Goal: Information Seeking & Learning: Understand process/instructions

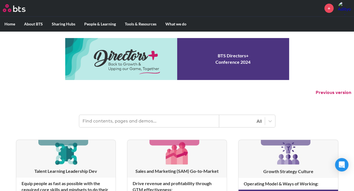
click at [123, 59] on link at bounding box center [177, 59] width 224 height 42
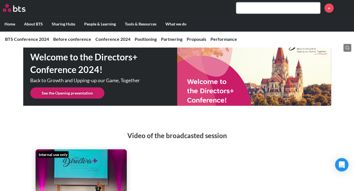
scroll to position [646, 0]
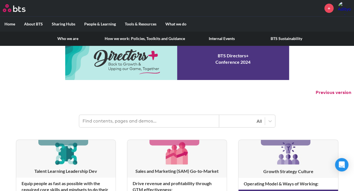
click at [134, 39] on link "How we work: Policies, Toolkits and Guidance" at bounding box center [144, 38] width 89 height 15
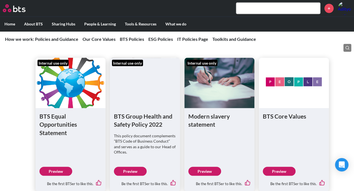
scroll to position [488, 0]
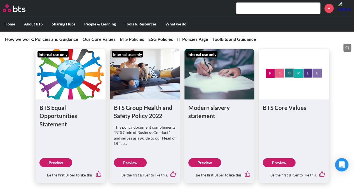
click at [214, 158] on link "Preview" at bounding box center [204, 162] width 33 height 9
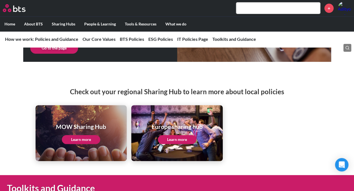
scroll to position [1105, 0]
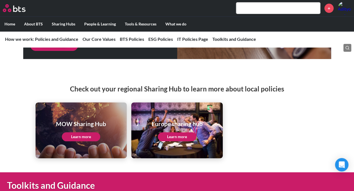
click at [81, 132] on link "Learn more" at bounding box center [81, 136] width 38 height 9
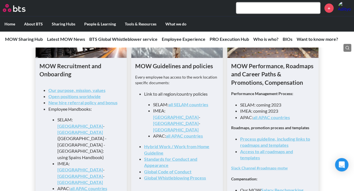
scroll to position [588, 0]
click at [263, 120] on link "all APAC countries" at bounding box center [271, 116] width 37 height 5
click at [169, 114] on link "[GEOGRAPHIC_DATA]" at bounding box center [176, 116] width 46 height 5
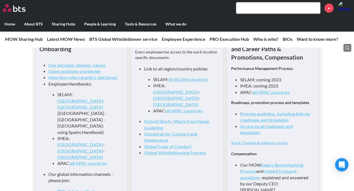
scroll to position [613, 0]
click at [266, 122] on link "Process guideline, including links to roadmaps and templates" at bounding box center [275, 116] width 70 height 11
click at [250, 129] on link "Access to all roadmaps and templates" at bounding box center [266, 128] width 53 height 11
